Goal: Task Accomplishment & Management: Manage account settings

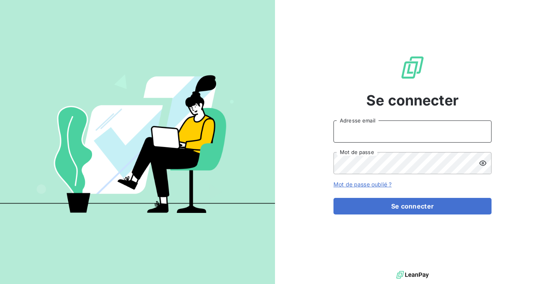
click at [397, 131] on input "Adresse email" at bounding box center [412, 131] width 158 height 22
type input "[EMAIL_ADDRESS][DOMAIN_NAME]"
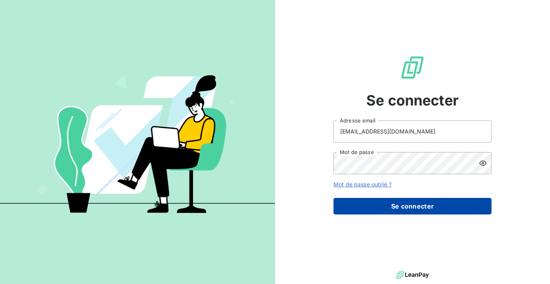
click at [388, 209] on button "Se connecter" at bounding box center [412, 206] width 158 height 17
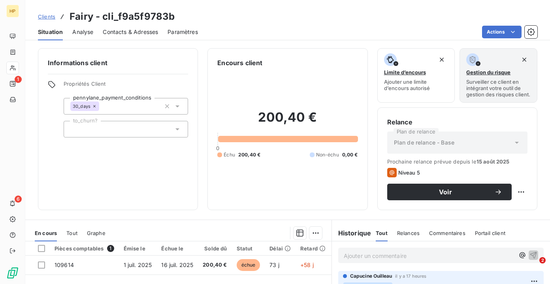
scroll to position [104, 0]
